Goal: Information Seeking & Learning: Find specific fact

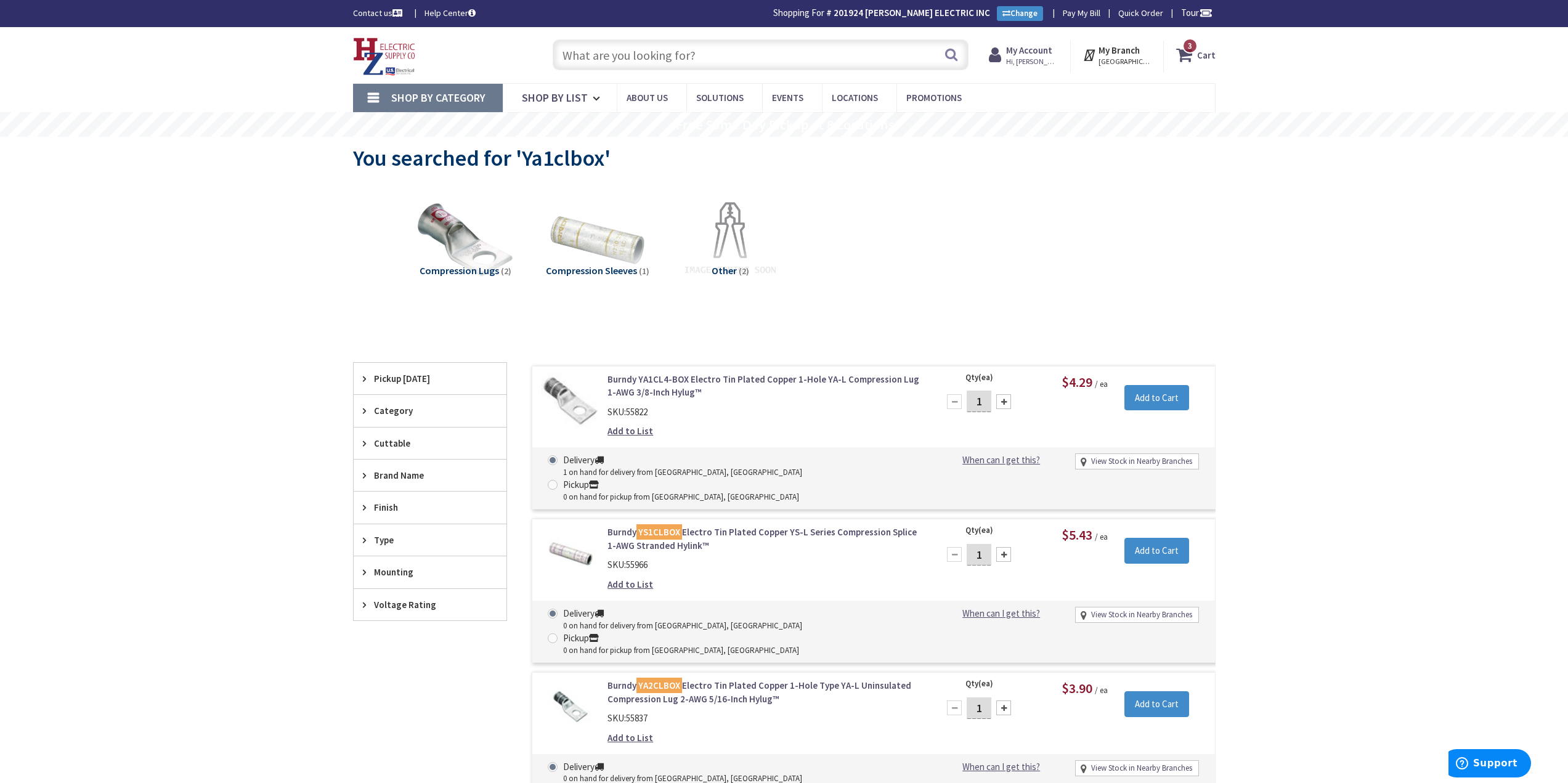
click at [685, 53] on input "text" at bounding box center [761, 55] width 416 height 31
paste input "512G"
type input "512G"
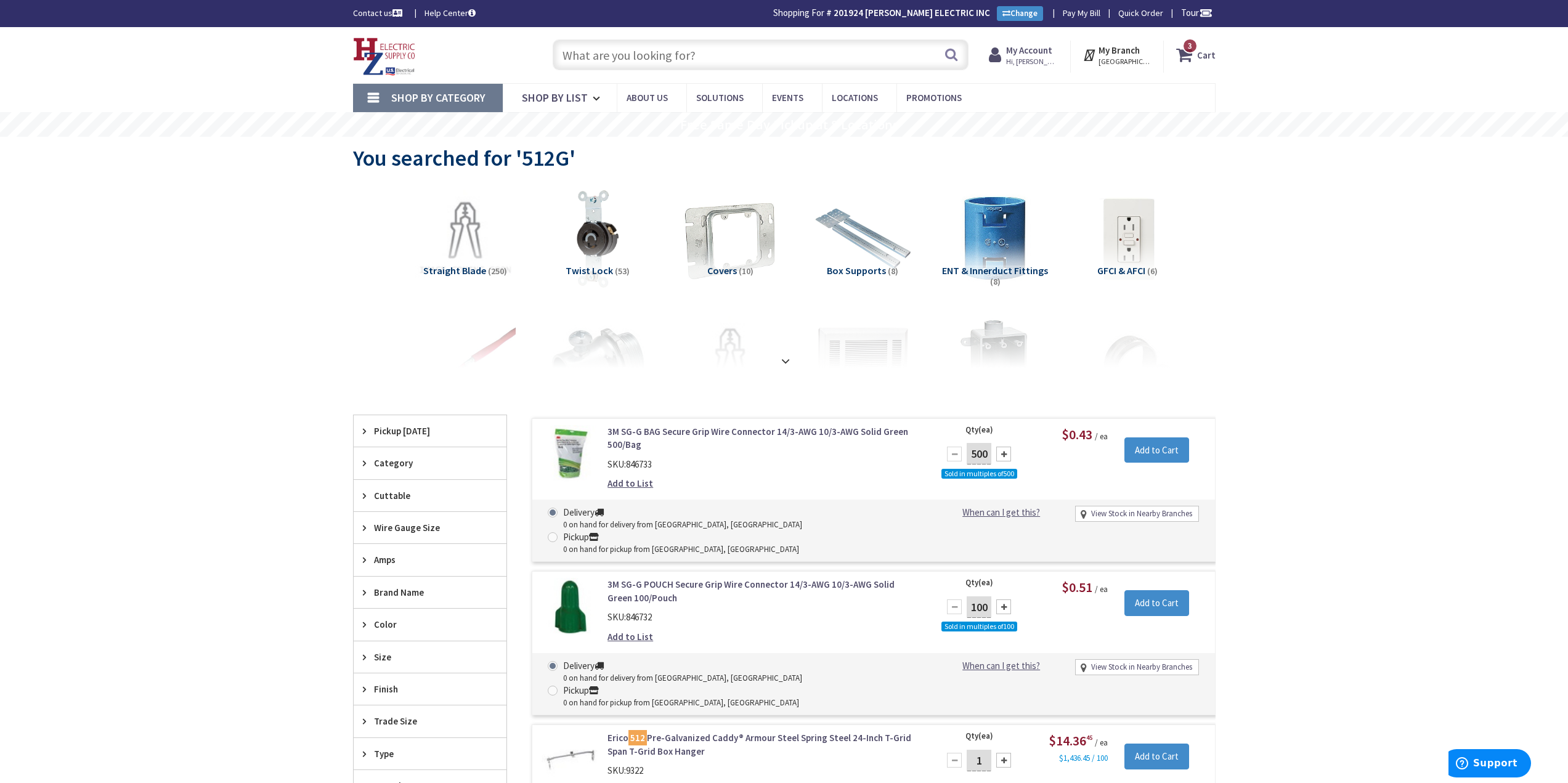
drag, startPoint x: 1563, startPoint y: 49, endPoint x: 1335, endPoint y: 311, distance: 347.3
drag, startPoint x: 1352, startPoint y: 270, endPoint x: 1346, endPoint y: 255, distance: 16.2
drag, startPoint x: 1346, startPoint y: 255, endPoint x: 1331, endPoint y: 243, distance: 19.2
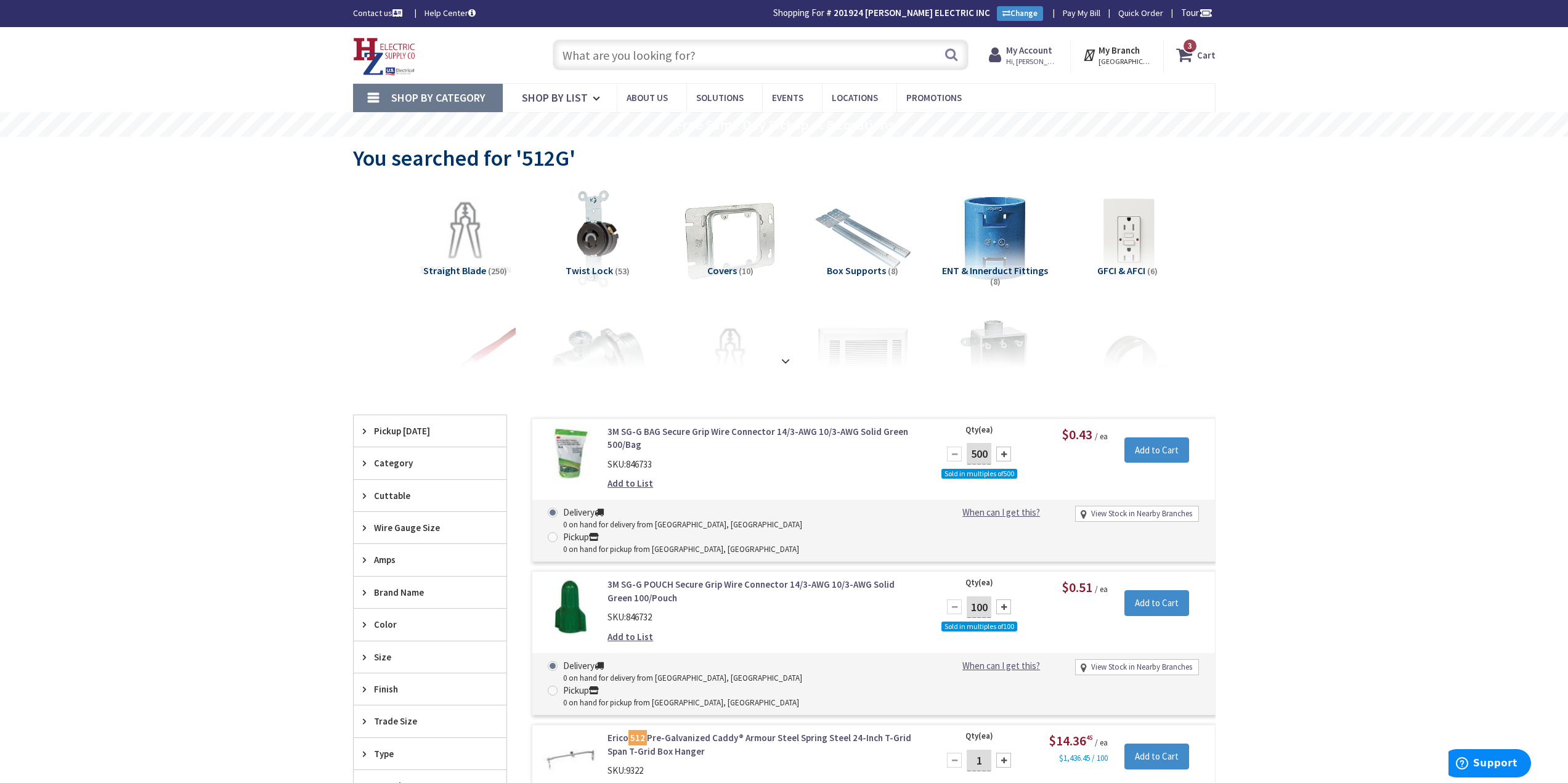
drag, startPoint x: 1331, startPoint y: 243, endPoint x: 1311, endPoint y: 216, distance: 33.6
click at [664, 45] on input "text" at bounding box center [761, 55] width 416 height 31
type input "s"
drag, startPoint x: 1406, startPoint y: 272, endPoint x: 1354, endPoint y: 234, distance: 64.4
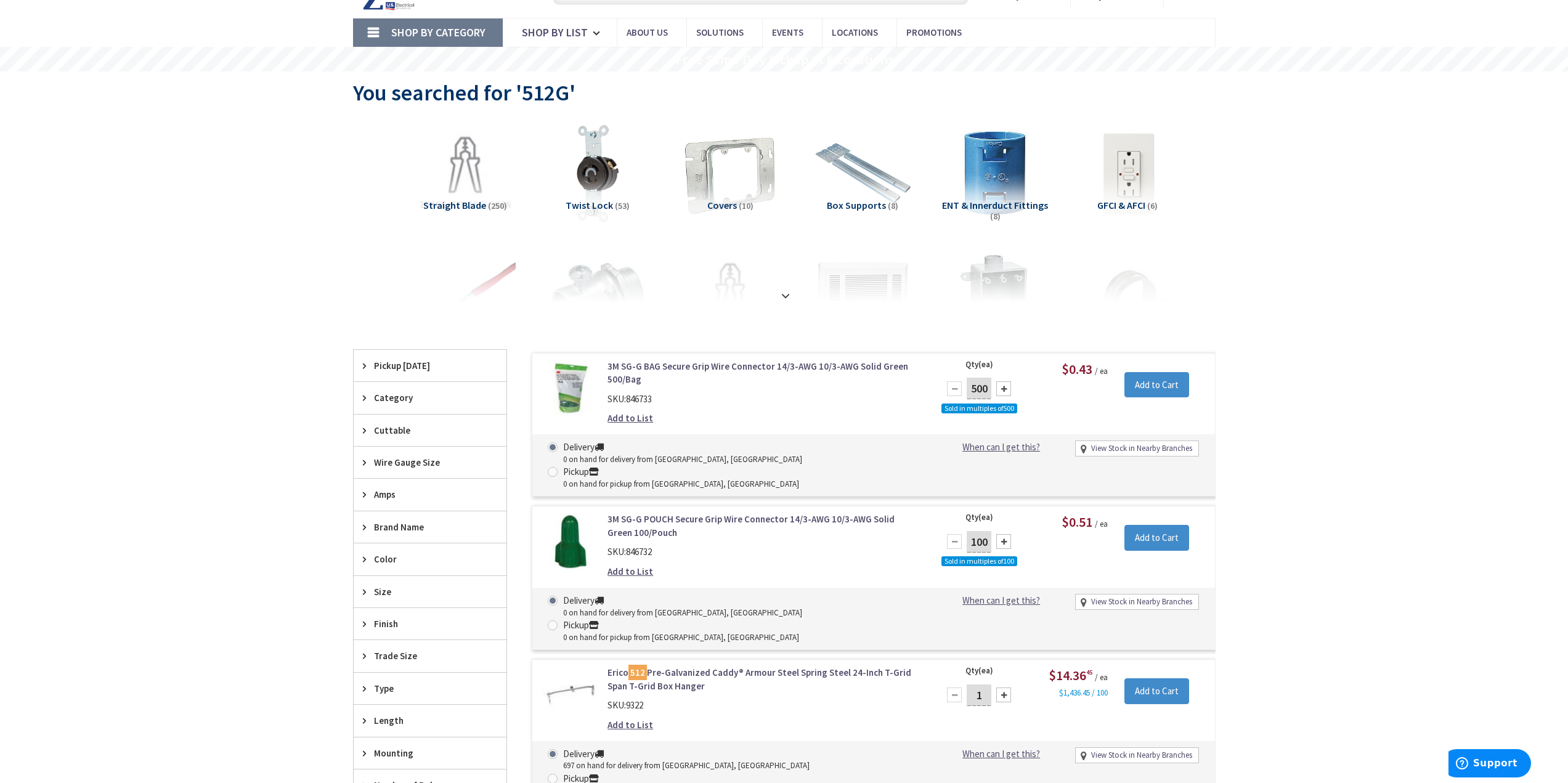
scroll to position [185, 0]
